Goal: Task Accomplishment & Management: Complete application form

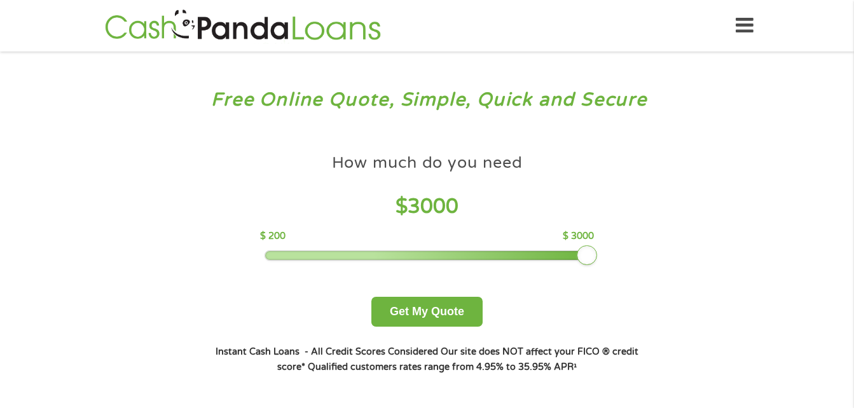
click at [428, 316] on button "Get My Quote" at bounding box center [426, 312] width 111 height 30
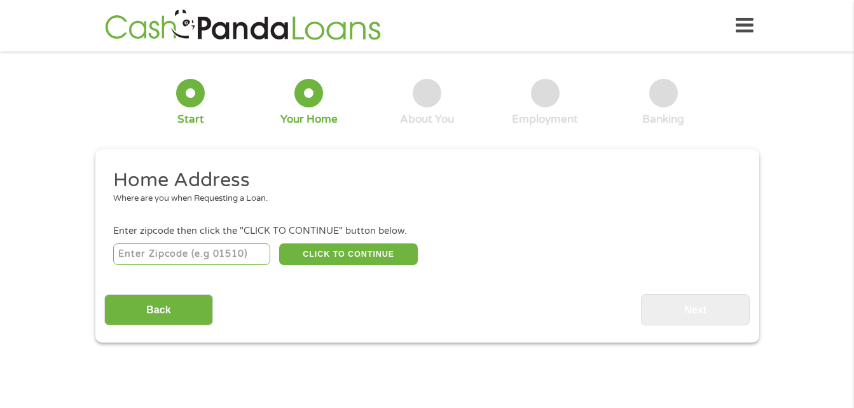
click at [221, 263] on input "number" at bounding box center [191, 255] width 157 height 22
type input "63043"
select select "[US_STATE]"
click at [364, 261] on button "CLICK TO CONTINUE" at bounding box center [348, 255] width 139 height 22
type input "63043"
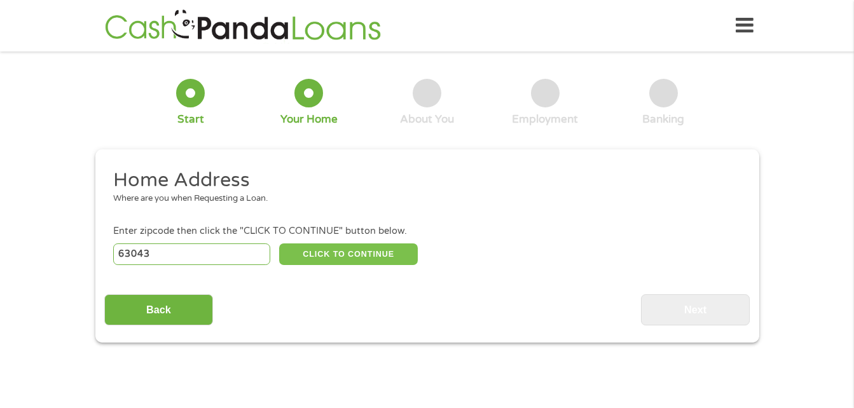
type input "[US_STATE][GEOGRAPHIC_DATA]"
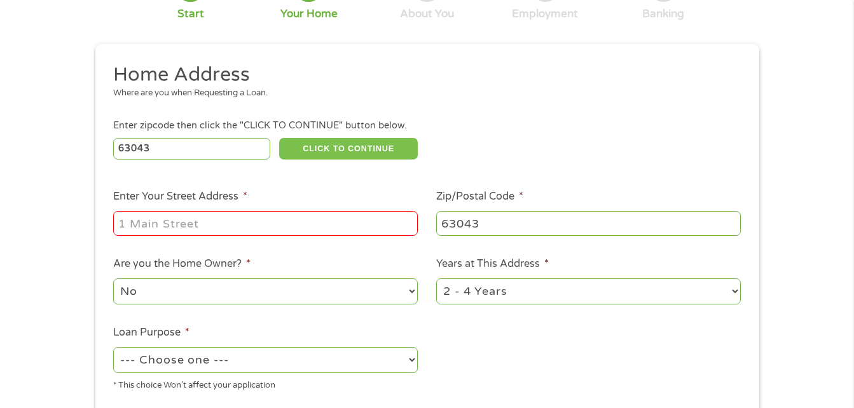
scroll to position [107, 0]
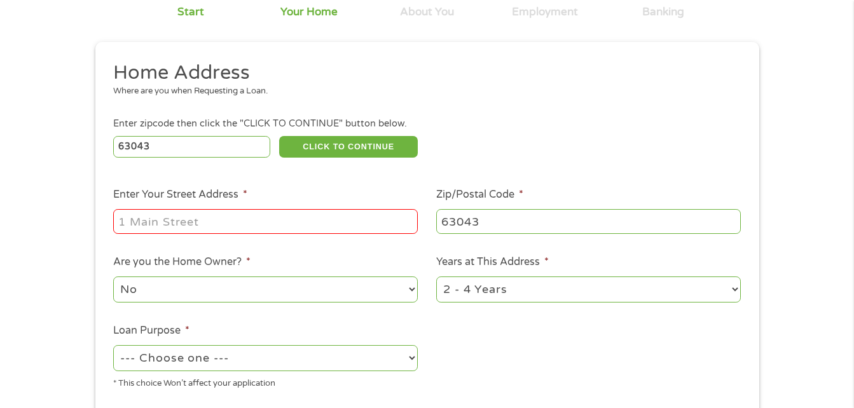
click at [329, 227] on input "Enter Your Street Address *" at bounding box center [265, 221] width 305 height 24
type input "[STREET_ADDRESS][US_STATE]"
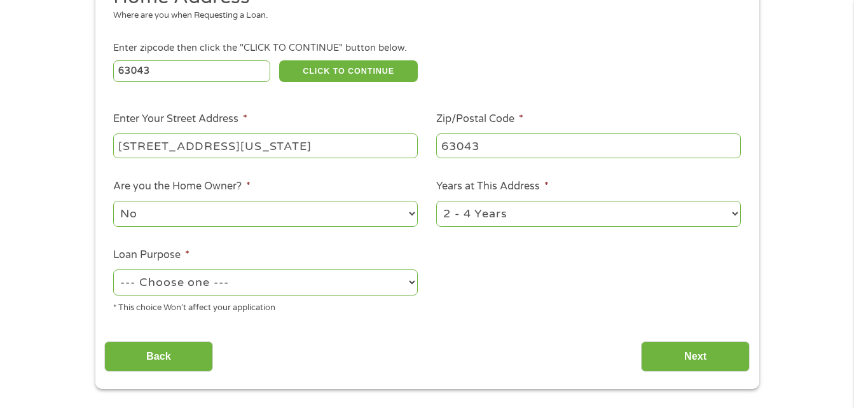
scroll to position [187, 0]
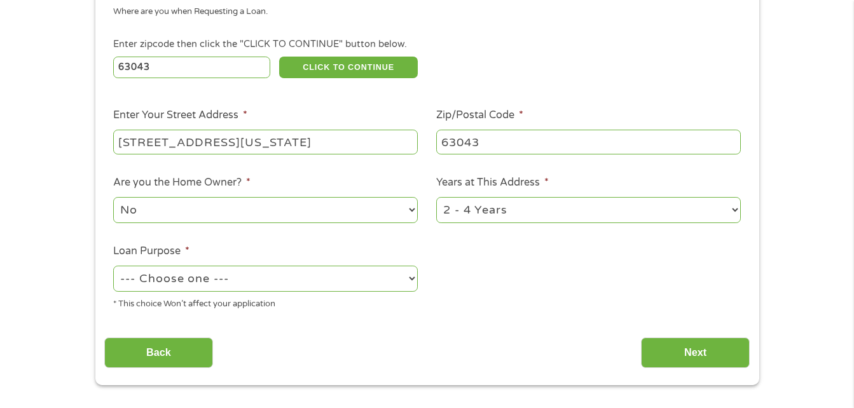
click at [488, 215] on select "1 Year or less 1 - 2 Years 2 - 4 Years Over 4 Years" at bounding box center [588, 210] width 305 height 26
select select "24months"
click at [436, 197] on select "1 Year or less 1 - 2 Years 2 - 4 Years Over 4 Years" at bounding box center [588, 210] width 305 height 26
click at [344, 223] on select "No Yes" at bounding box center [265, 210] width 305 height 26
click at [113, 197] on select "No Yes" at bounding box center [265, 210] width 305 height 26
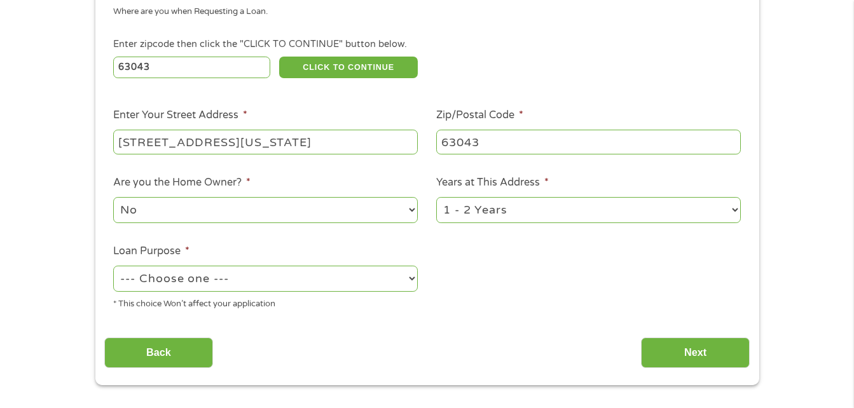
click at [303, 285] on select "--- Choose one --- Pay Bills Debt Consolidation Home Improvement Major Purchase…" at bounding box center [265, 279] width 305 height 26
select select "shorttermcash"
click at [113, 266] on select "--- Choose one --- Pay Bills Debt Consolidation Home Improvement Major Purchase…" at bounding box center [265, 279] width 305 height 26
click at [615, 374] on div "This field is hidden when viewing the form gclid This field is hidden when view…" at bounding box center [427, 173] width 664 height 423
click at [679, 360] on input "Next" at bounding box center [695, 353] width 109 height 31
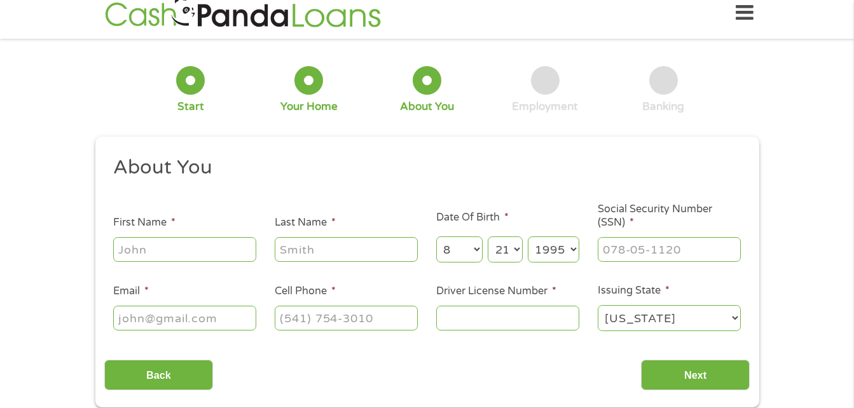
scroll to position [0, 0]
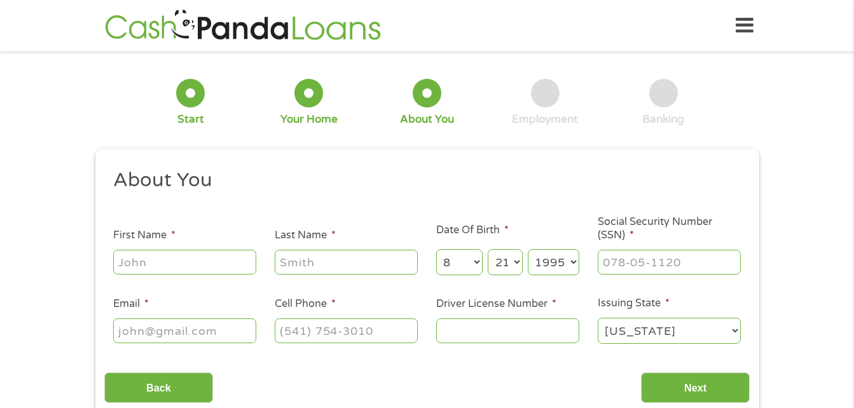
click at [210, 268] on input "First Name *" at bounding box center [184, 262] width 143 height 24
type input "[PERSON_NAME]"
type input "[EMAIL_ADDRESS][DOMAIN_NAME]"
type input "5015909919"
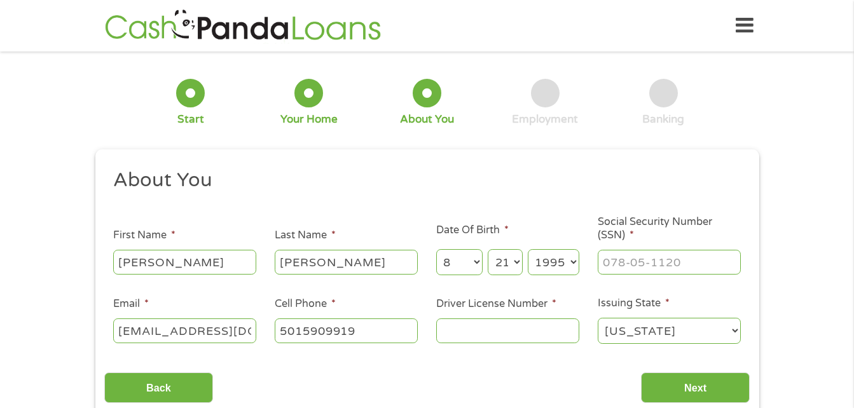
select select "[US_STATE]"
type input "[PHONE_NUMBER]"
click at [198, 257] on input "[PERSON_NAME]" at bounding box center [184, 262] width 143 height 24
click at [647, 259] on input "Social Security Number (SSN) *" at bounding box center [669, 262] width 143 height 24
type input "430-89-8196"
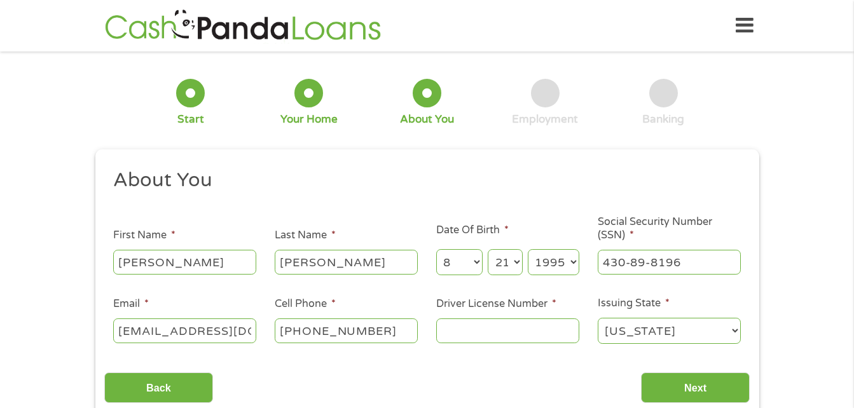
click at [647, 338] on select "[US_STATE] [US_STATE] [US_STATE] [US_STATE] [US_STATE] [US_STATE] [US_STATE] [U…" at bounding box center [669, 331] width 143 height 26
select select "[US_STATE]"
click at [598, 318] on select "[US_STATE] [US_STATE] [US_STATE] [US_STATE] [US_STATE] [US_STATE] [US_STATE] [U…" at bounding box center [669, 331] width 143 height 26
click at [511, 336] on input "Driver License Number *" at bounding box center [507, 331] width 143 height 24
type input "142E356001"
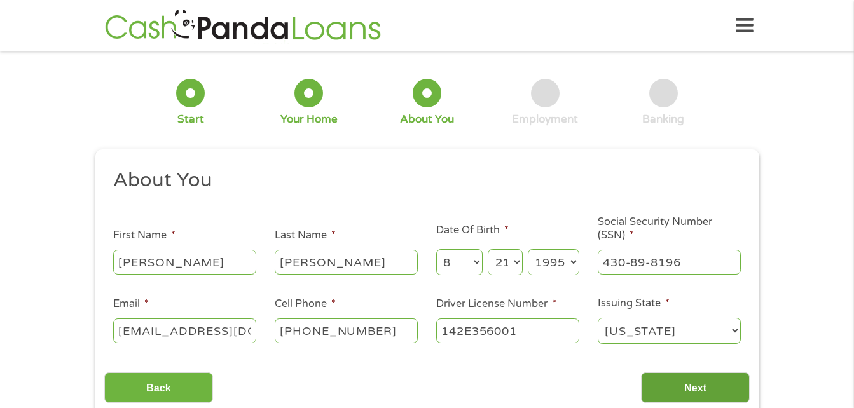
click at [706, 392] on input "Next" at bounding box center [695, 388] width 109 height 31
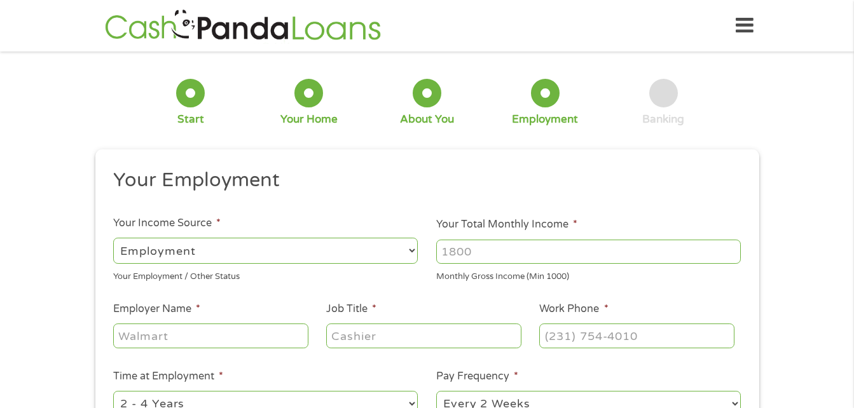
scroll to position [5, 5]
click at [720, 256] on input "Your Total Monthly Income *" at bounding box center [588, 252] width 305 height 24
type input "3200"
click at [167, 340] on input "Employer Name *" at bounding box center [210, 336] width 195 height 24
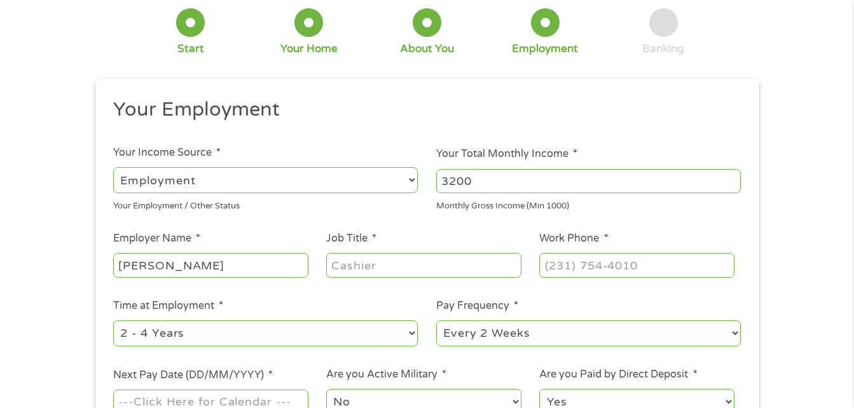
scroll to position [73, 0]
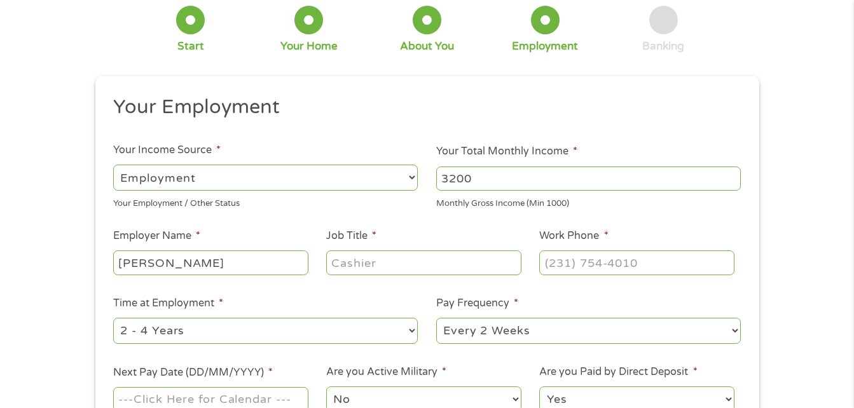
type input "[PERSON_NAME]"
click at [336, 267] on input "Job Title *" at bounding box center [423, 263] width 195 height 24
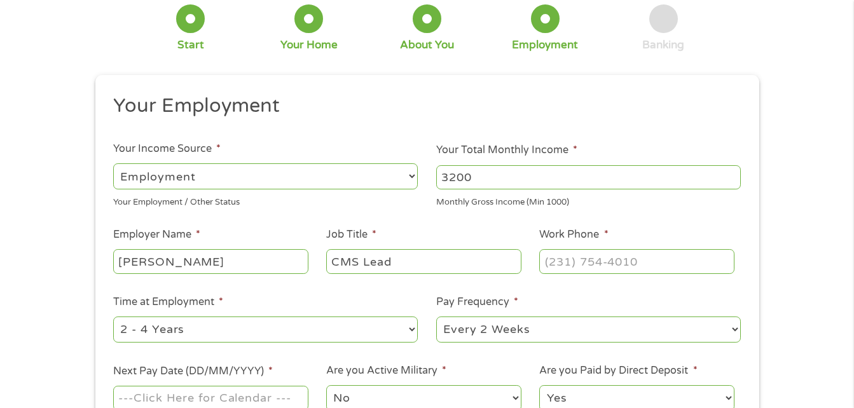
type input "CMS Lead"
click at [561, 261] on input "Work Phone *" at bounding box center [636, 261] width 195 height 24
type input "[PHONE_NUMBER]"
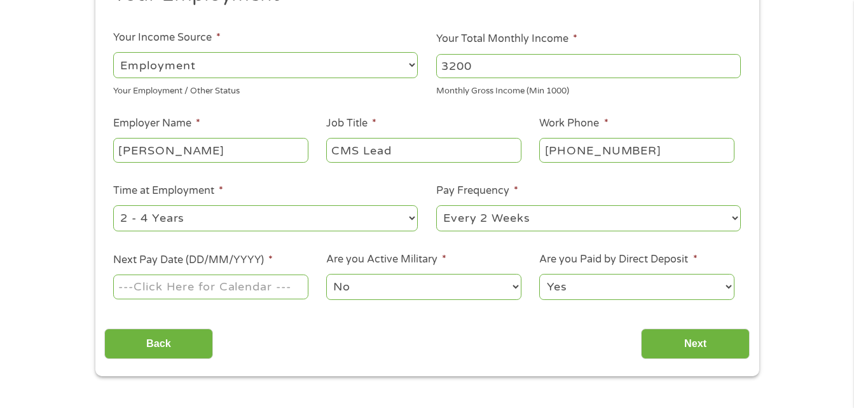
scroll to position [192, 0]
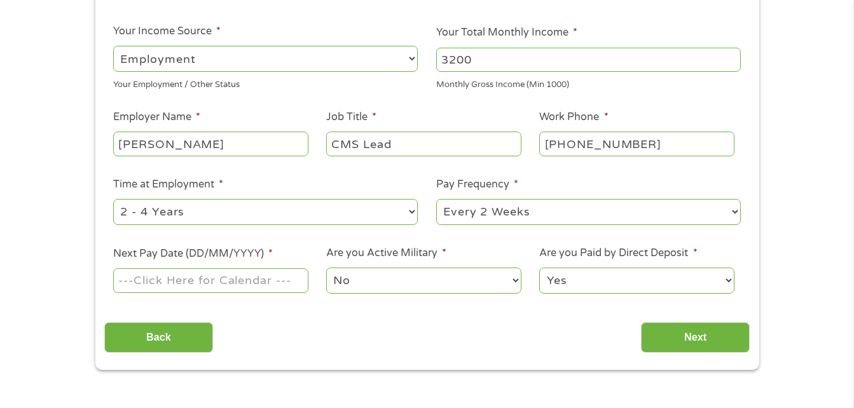
click at [130, 216] on select "--- Choose one --- 1 Year or less 1 - 2 Years 2 - 4 Years Over 4 Years" at bounding box center [265, 212] width 305 height 26
click at [113, 199] on select "--- Choose one --- 1 Year or less 1 - 2 Years 2 - 4 Years Over 4 Years" at bounding box center [265, 212] width 305 height 26
click at [139, 280] on input "Next Pay Date (DD/MM/YYYY) *" at bounding box center [210, 280] width 195 height 24
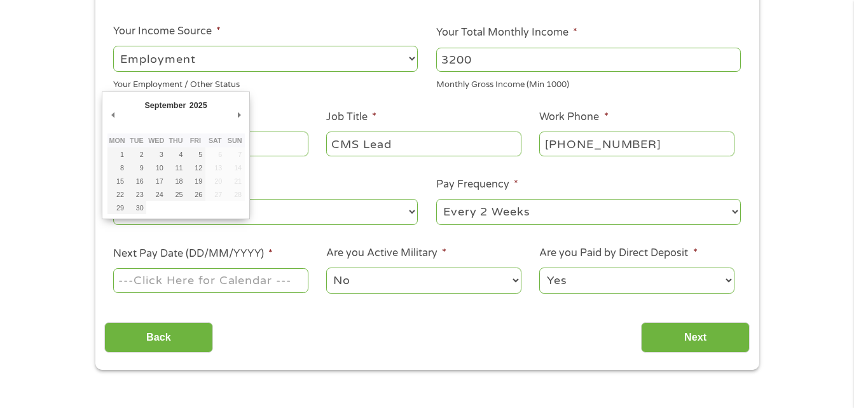
type input "[DATE]"
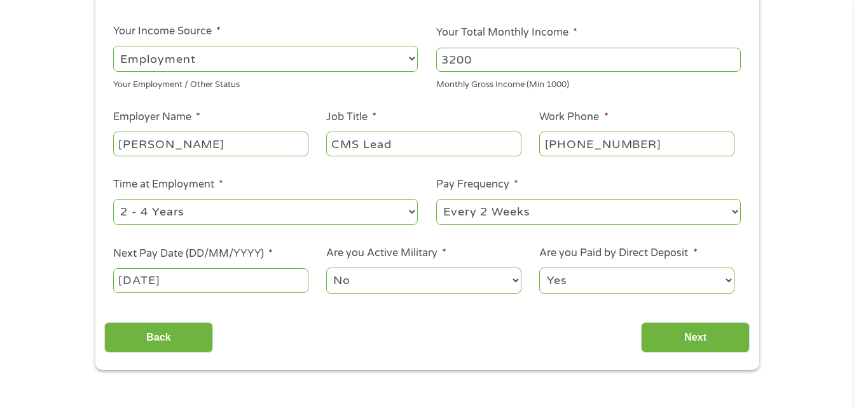
click at [360, 281] on select "No Yes" at bounding box center [423, 281] width 195 height 26
click at [326, 268] on select "No Yes" at bounding box center [423, 281] width 195 height 26
click at [736, 340] on input "Next" at bounding box center [695, 337] width 109 height 31
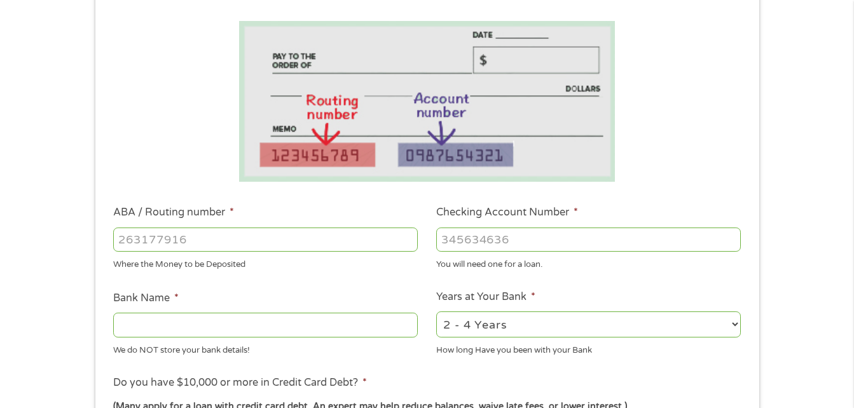
scroll to position [204, 0]
click at [222, 245] on input "ABA / Routing number *" at bounding box center [265, 239] width 305 height 24
type input "082000073"
type input "BANK OF AMERICA NA"
type input "082000073"
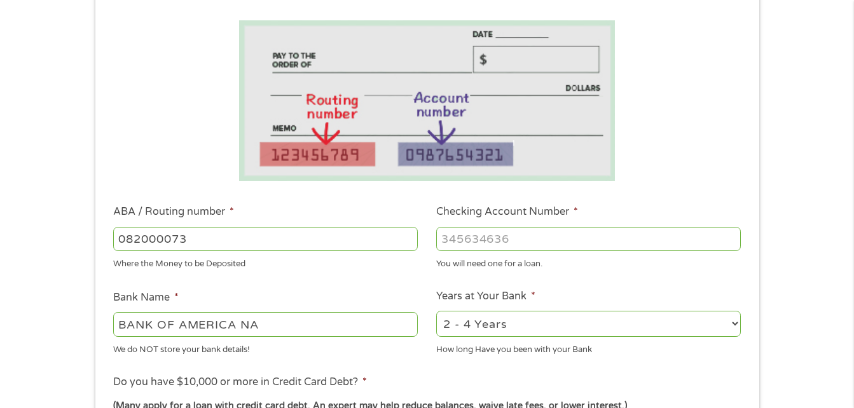
click at [717, 261] on div "You will need one for a loan." at bounding box center [588, 262] width 305 height 17
click at [722, 243] on input "Checking Account Number *" at bounding box center [588, 239] width 305 height 24
click at [470, 245] on input "4873810069" at bounding box center [588, 239] width 305 height 24
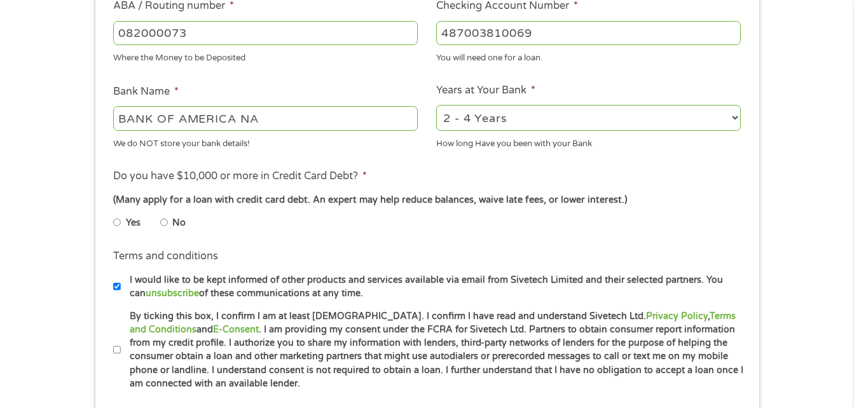
scroll to position [413, 0]
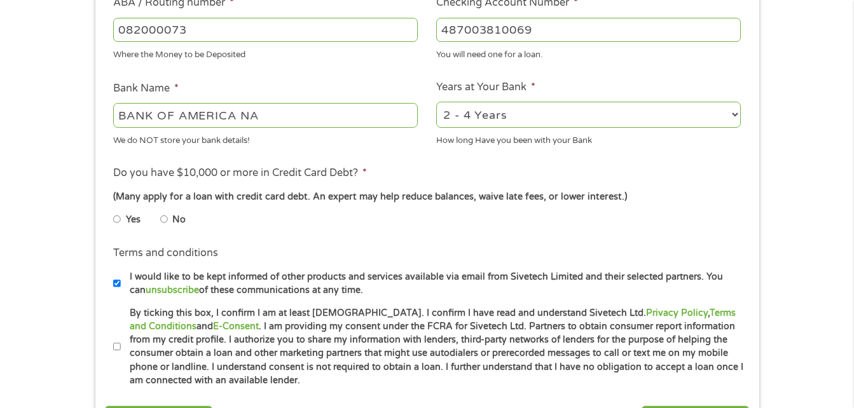
type input "487003810069"
click at [165, 226] on input "No" at bounding box center [164, 219] width 8 height 20
radio input "true"
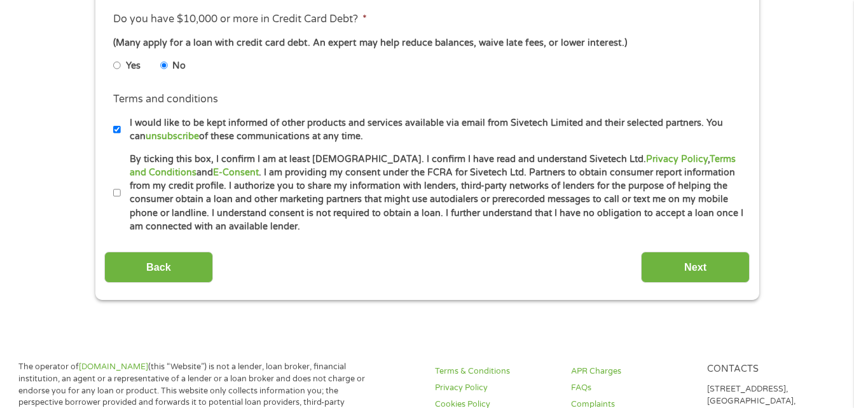
scroll to position [599, 0]
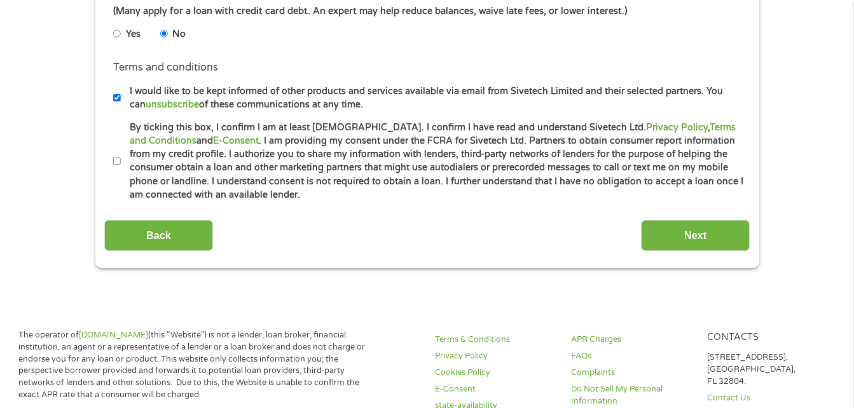
click at [114, 166] on input "By ticking this box, I confirm I am at least [DEMOGRAPHIC_DATA]. I confirm I ha…" at bounding box center [117, 161] width 8 height 20
checkbox input "true"
click at [729, 243] on input "Next" at bounding box center [695, 235] width 109 height 31
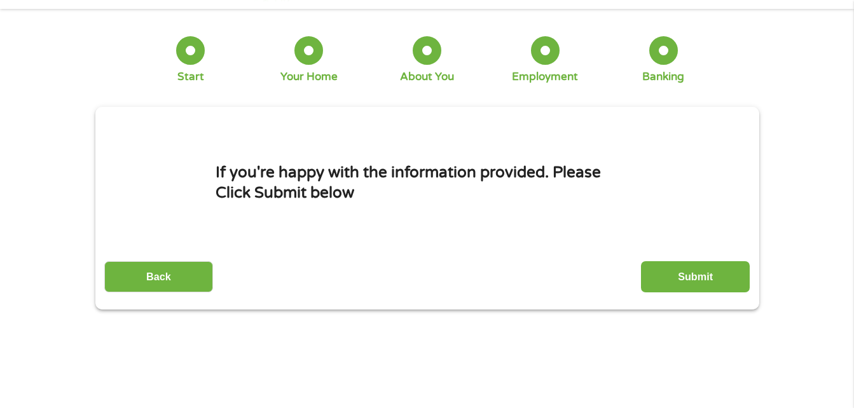
scroll to position [0, 0]
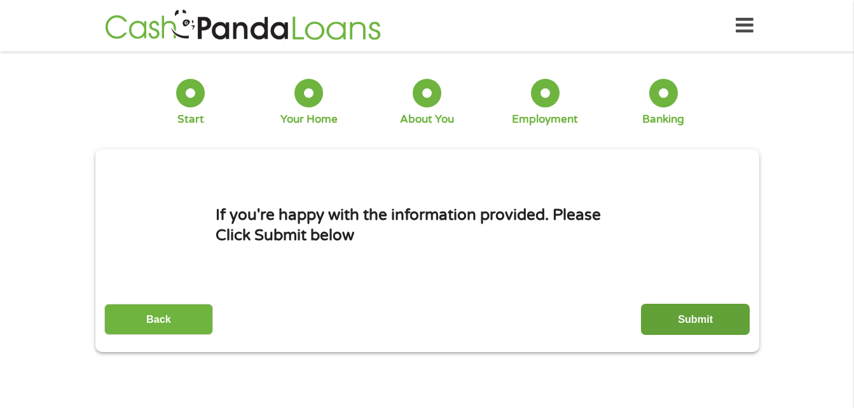
click at [726, 325] on input "Submit" at bounding box center [695, 319] width 109 height 31
